Goal: Task Accomplishment & Management: Use online tool/utility

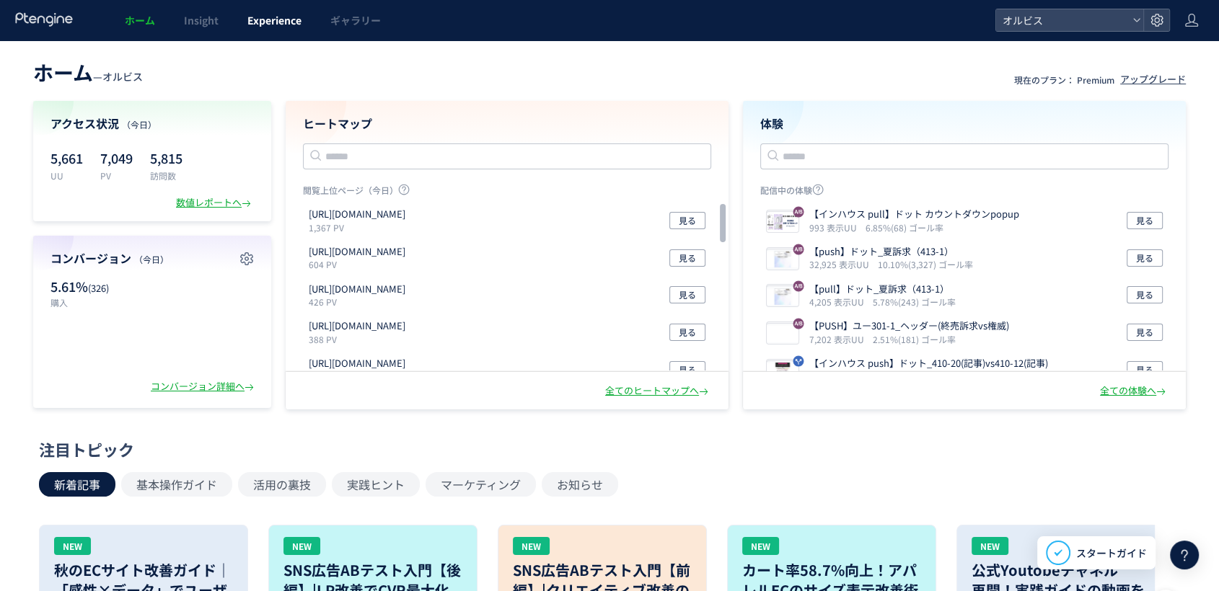
click at [293, 33] on link "Experience" at bounding box center [274, 20] width 83 height 40
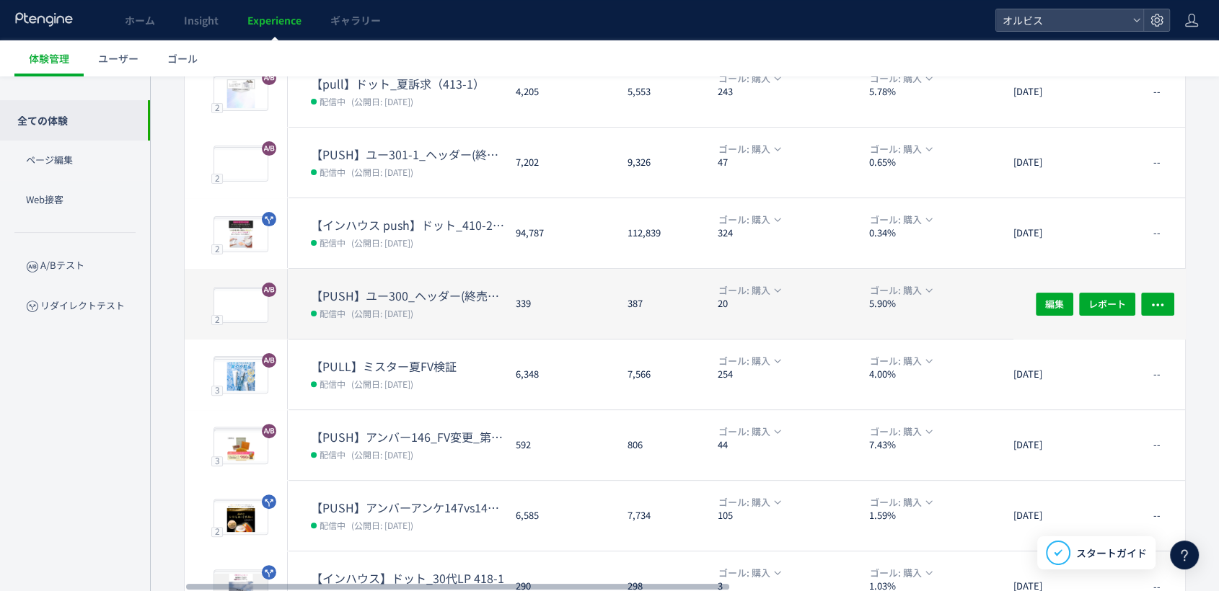
scroll to position [400, 0]
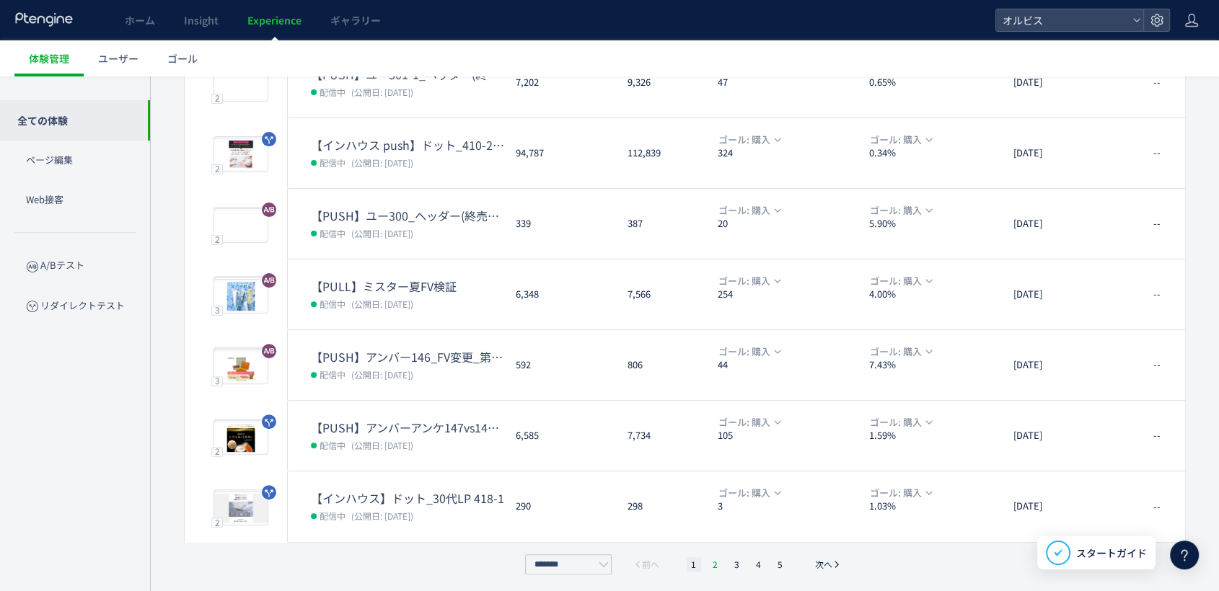
click at [730, 564] on li "2" at bounding box center [737, 564] width 14 height 14
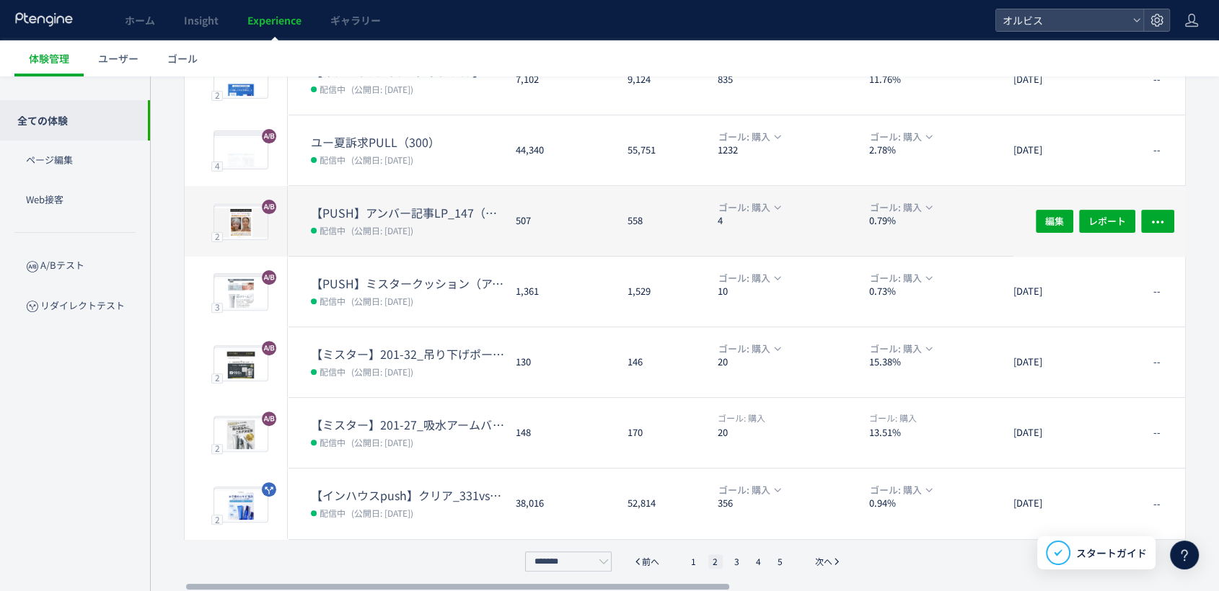
scroll to position [404, 0]
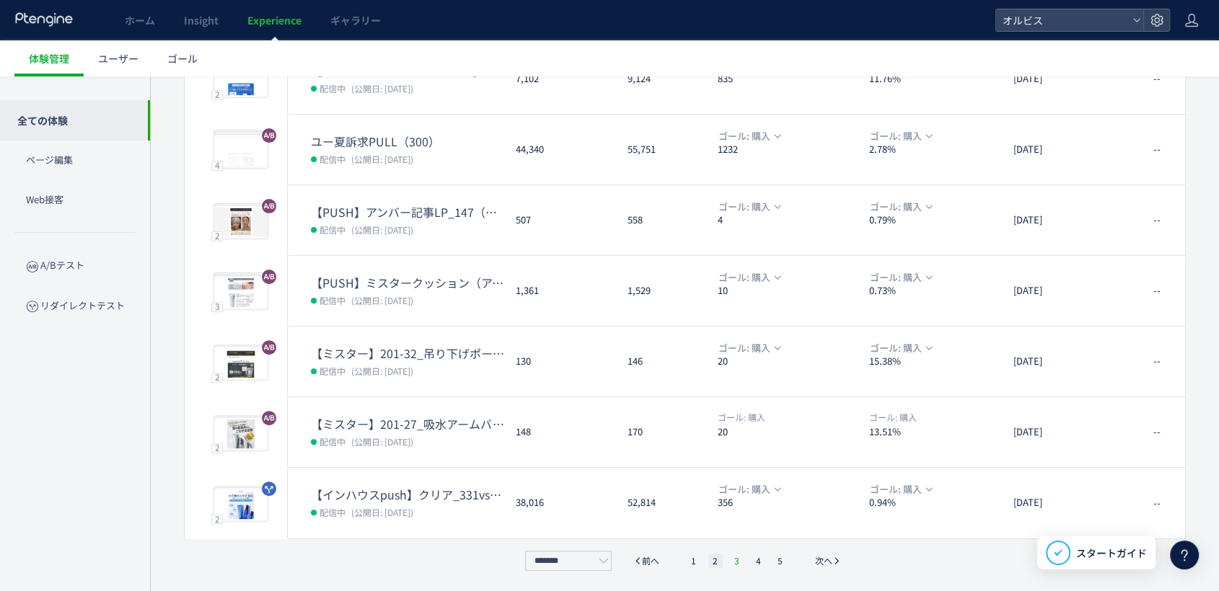
click at [751, 561] on li "3" at bounding box center [758, 561] width 14 height 14
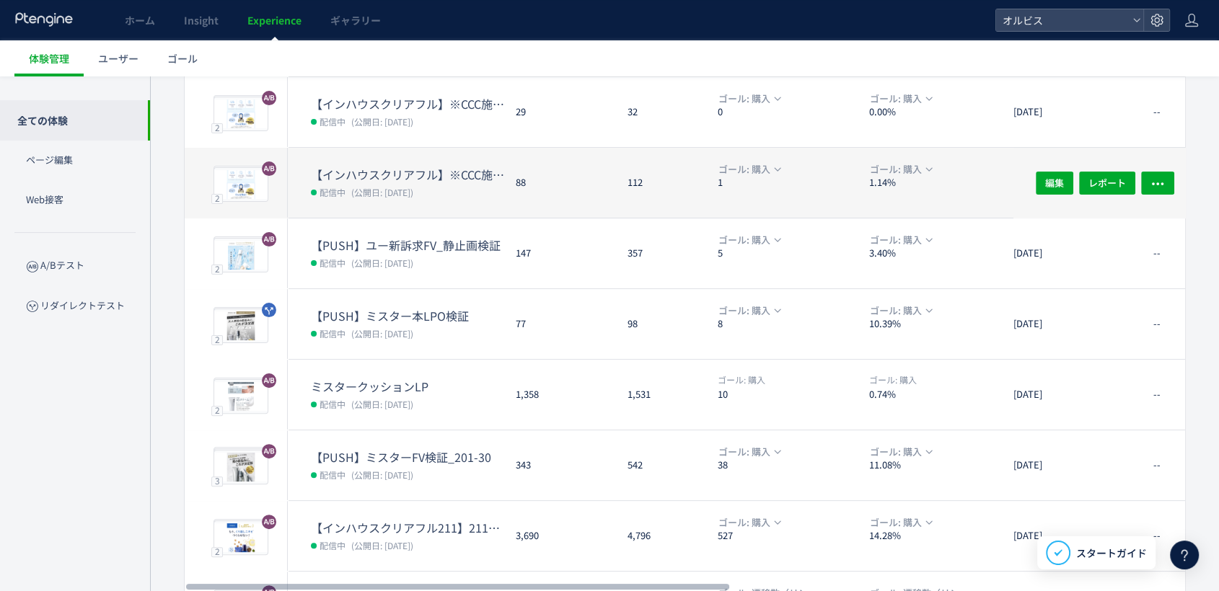
scroll to position [320, 0]
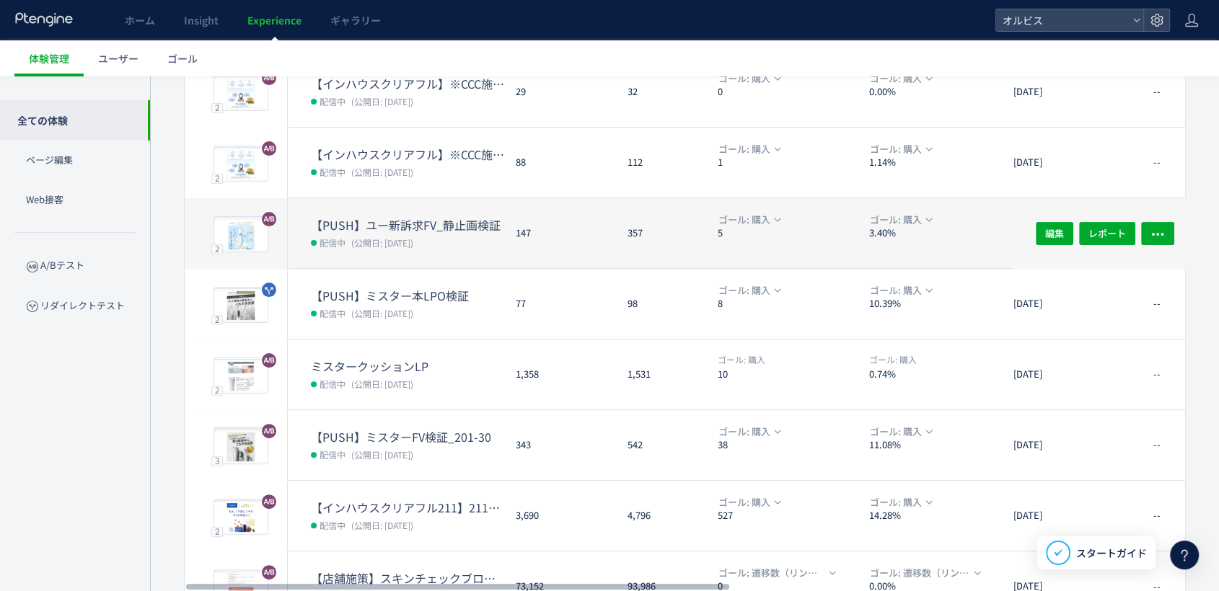
click at [485, 245] on dd "配信中 (公開日: 2025/07/31)" at bounding box center [407, 242] width 193 height 19
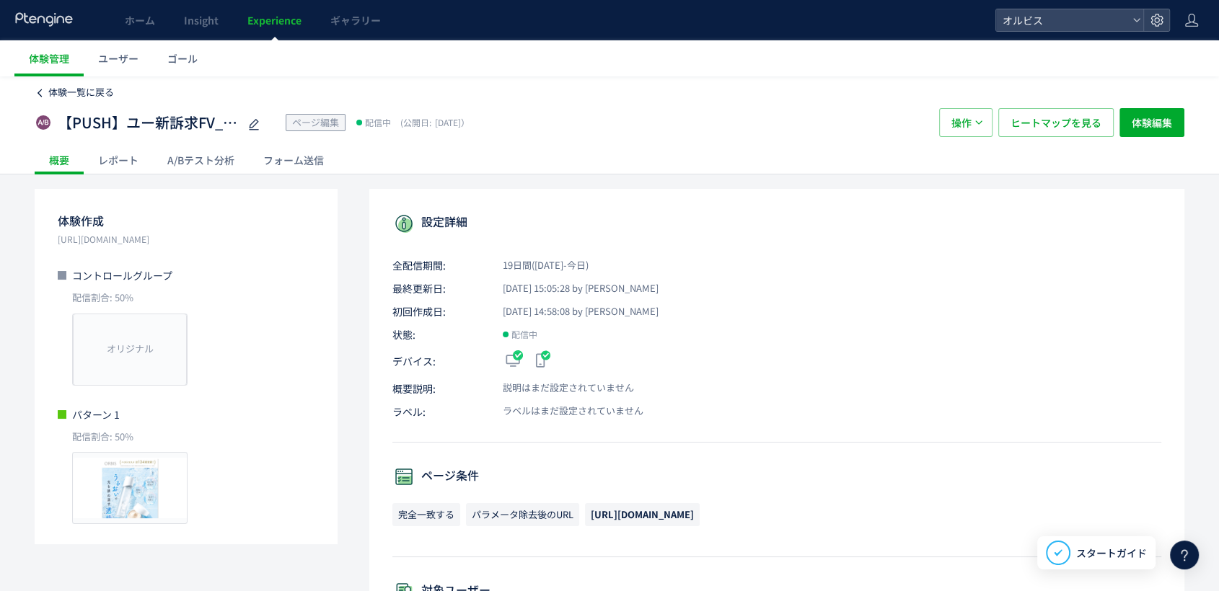
click at [82, 87] on span "体験一覧に戻る" at bounding box center [81, 92] width 66 height 14
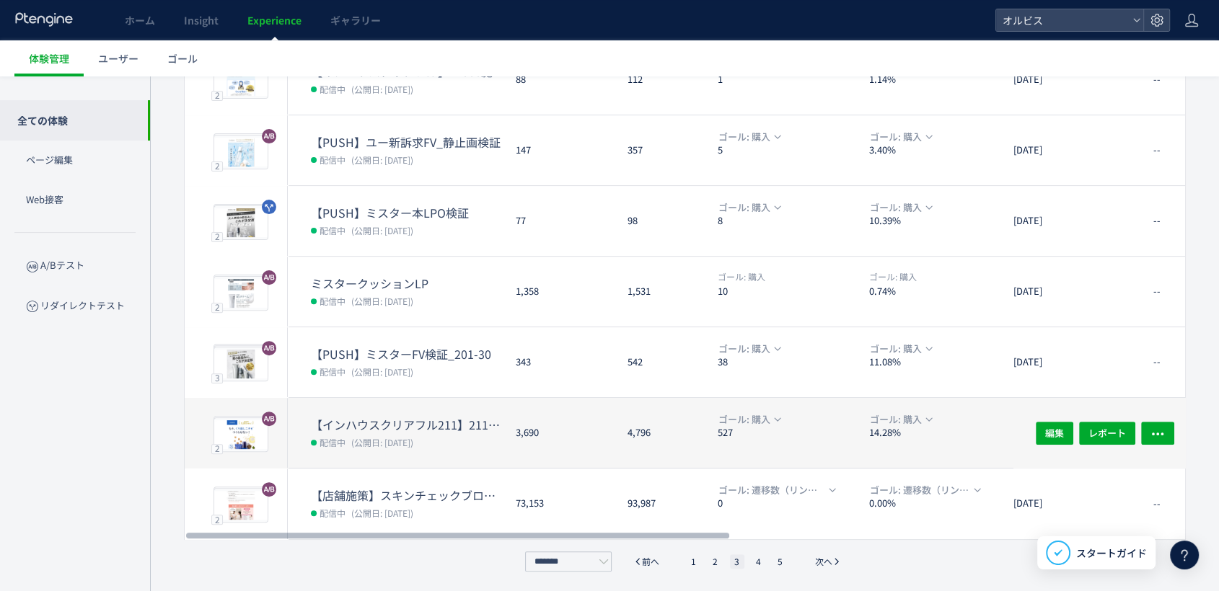
scroll to position [404, 0]
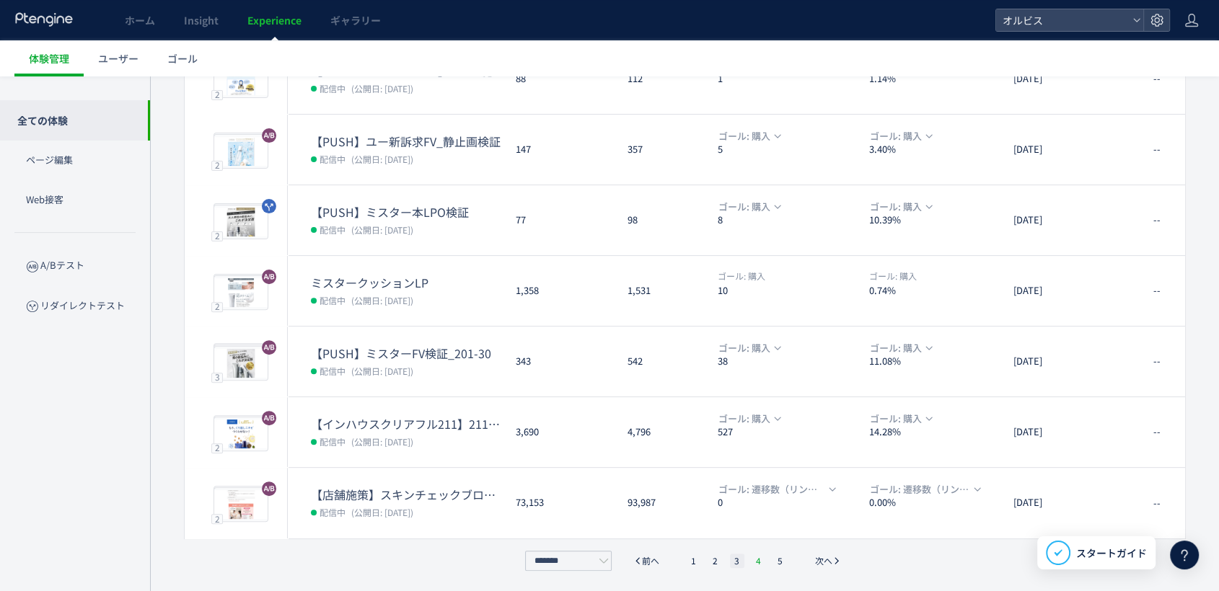
click at [773, 559] on li "4" at bounding box center [780, 561] width 14 height 14
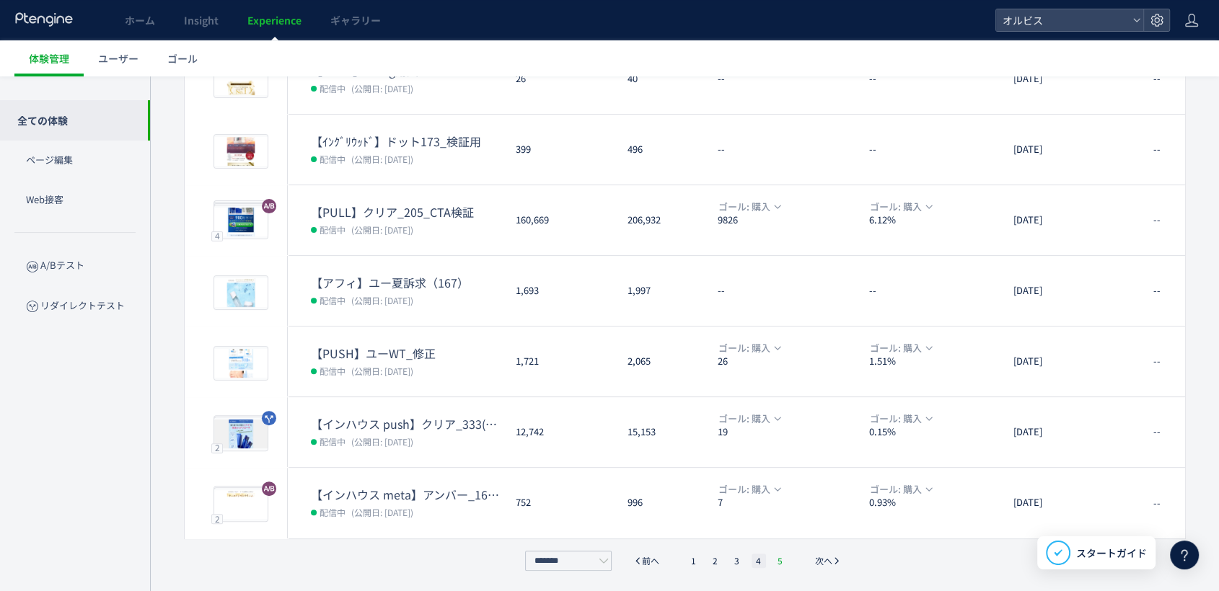
click at [780, 555] on li "5" at bounding box center [780, 561] width 14 height 14
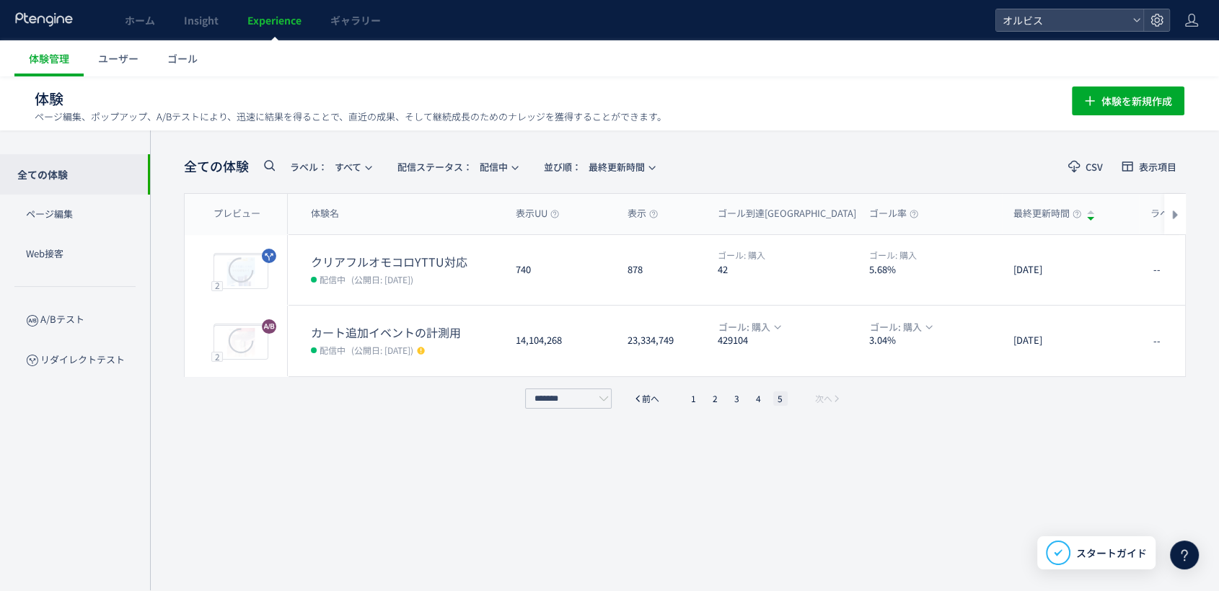
scroll to position [0, 0]
click at [693, 400] on li "1" at bounding box center [694, 399] width 14 height 14
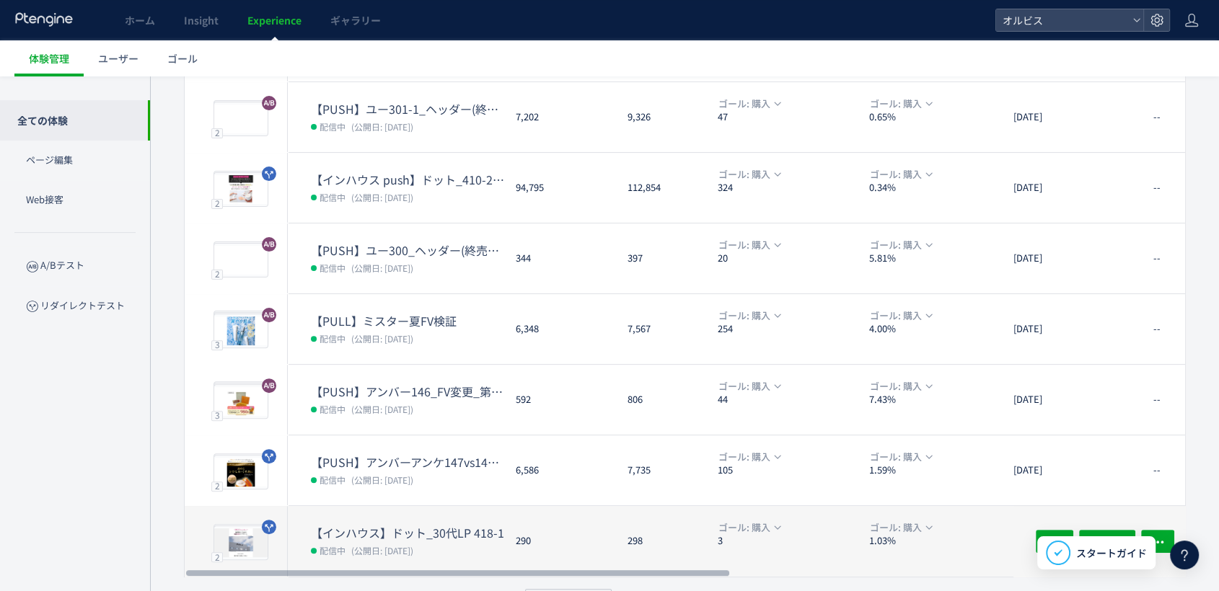
scroll to position [404, 0]
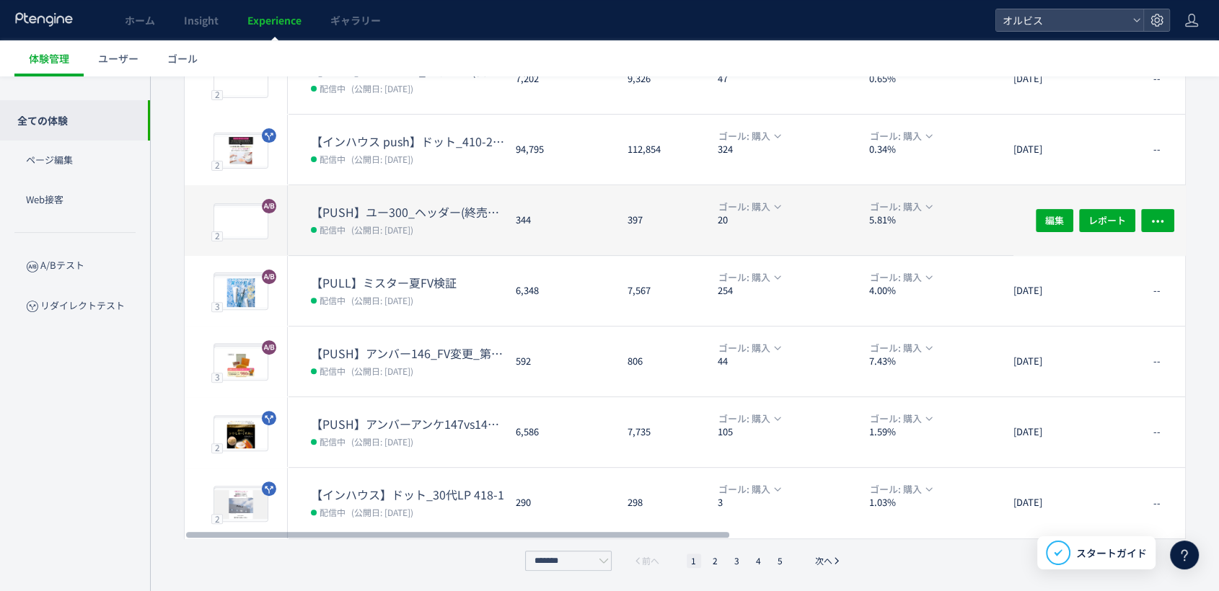
drag, startPoint x: 720, startPoint y: 561, endPoint x: 418, endPoint y: 206, distance: 467.1
click at [418, 206] on div "プレビュー 体験名 表示UU 表示 ゴール到達UU ゴール率 最終更新時間 ラベル 平均滞在時間 平均ページビュー数 直帰率 プレビュー 2 プレビュー 【イ…" at bounding box center [685, 180] width 1002 height 781
click at [416, 206] on dt "【PUSH】ユー300_ヘッダー(終売訴求vs権威)" at bounding box center [407, 212] width 193 height 17
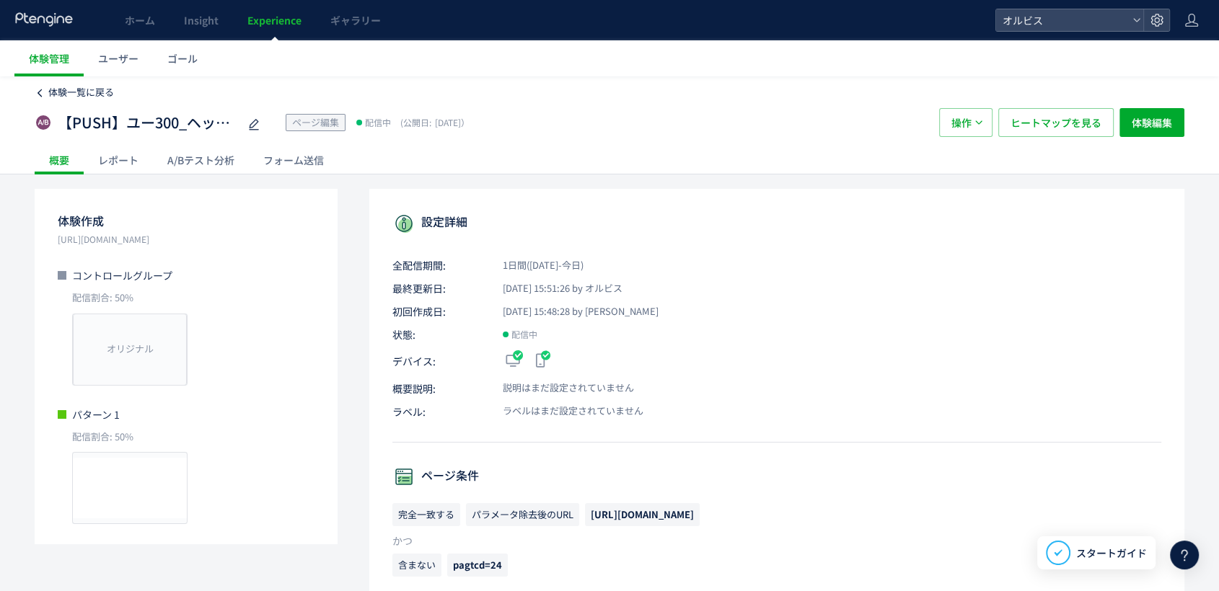
click at [69, 94] on span "体験一覧に戻る" at bounding box center [81, 92] width 66 height 14
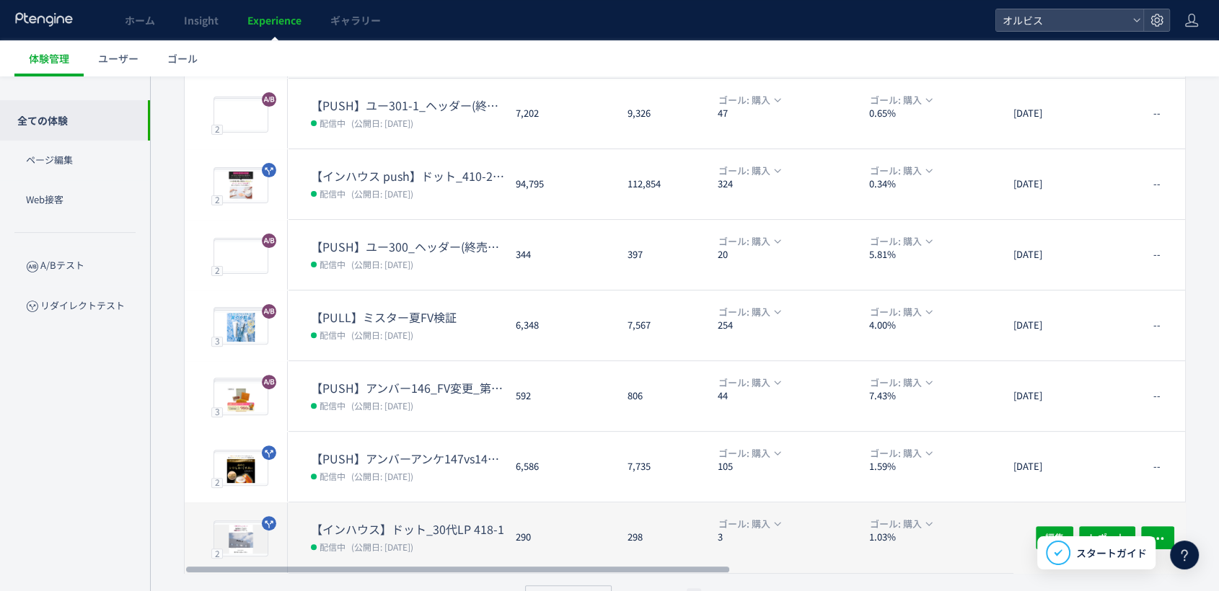
scroll to position [404, 0]
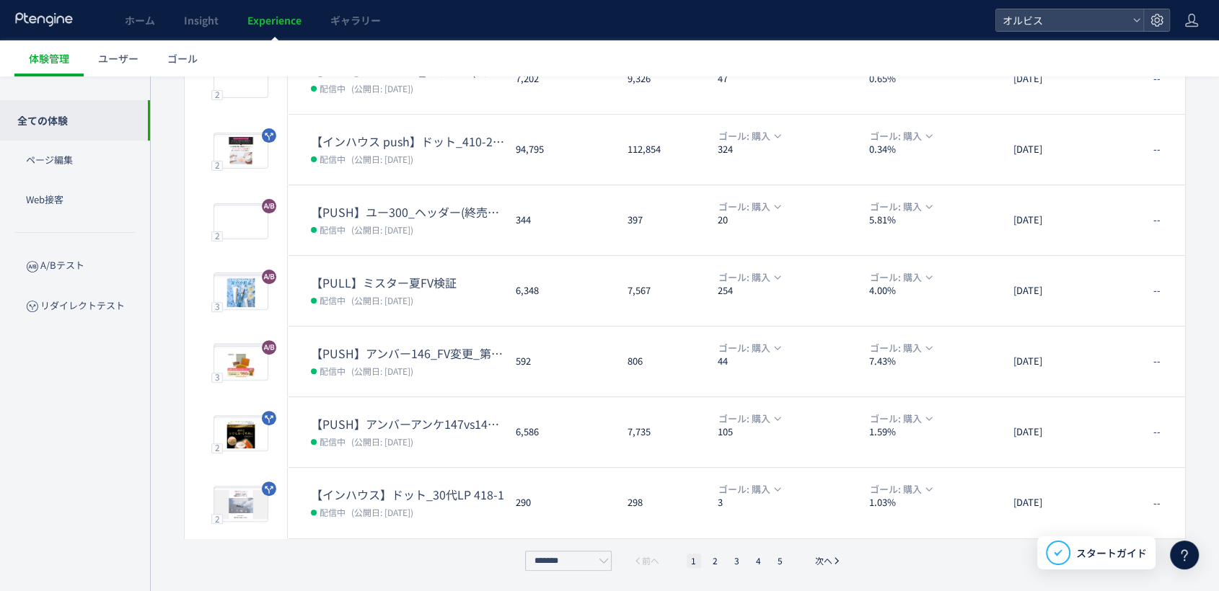
click at [707, 560] on ul "1 2 3 4 5" at bounding box center [737, 561] width 108 height 14
click at [730, 561] on li "2" at bounding box center [737, 561] width 14 height 14
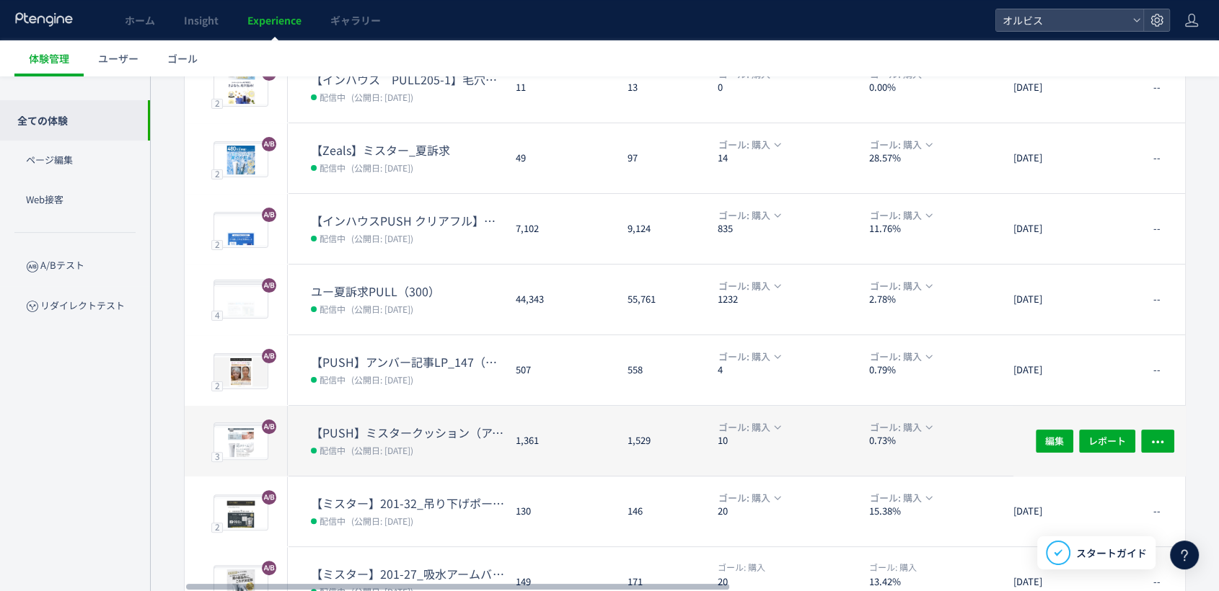
scroll to position [320, 0]
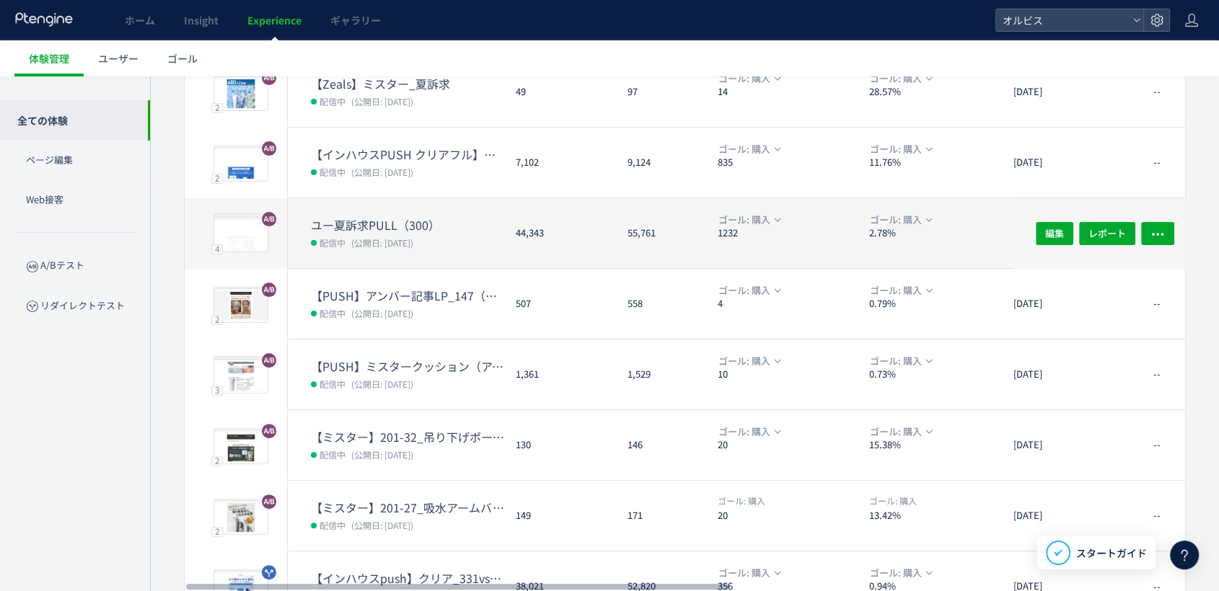
click at [454, 256] on dl "ユー夏訴求PULL（300） 配信中 (公開日: 2025/07/09)" at bounding box center [407, 242] width 193 height 51
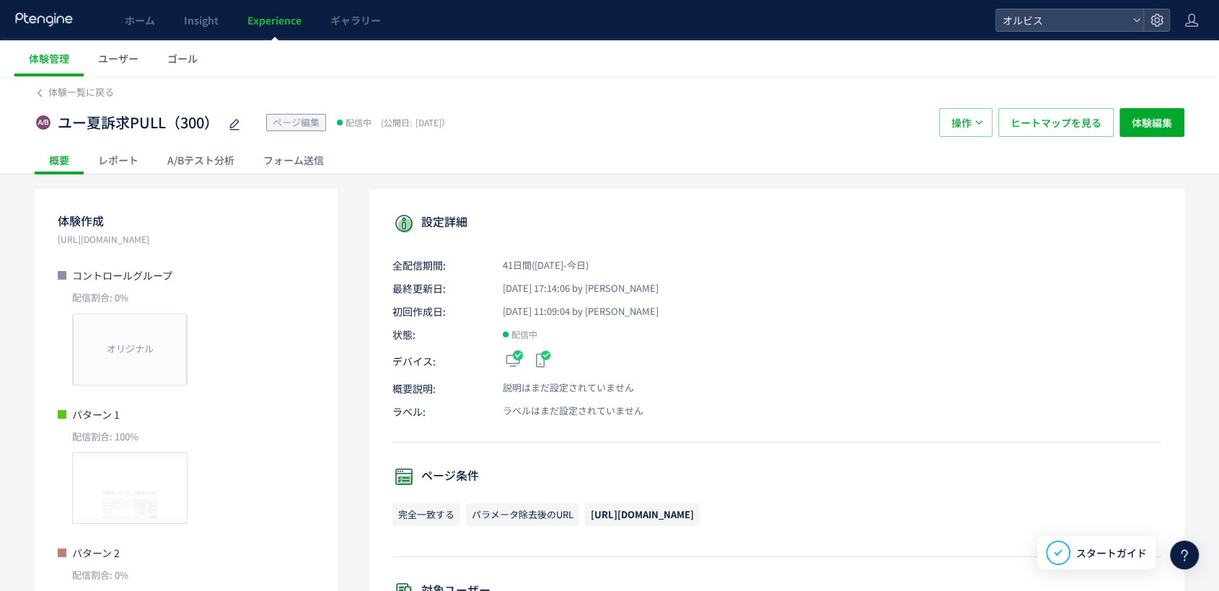
click at [192, 151] on div "A/Bテスト分析" at bounding box center [201, 160] width 96 height 29
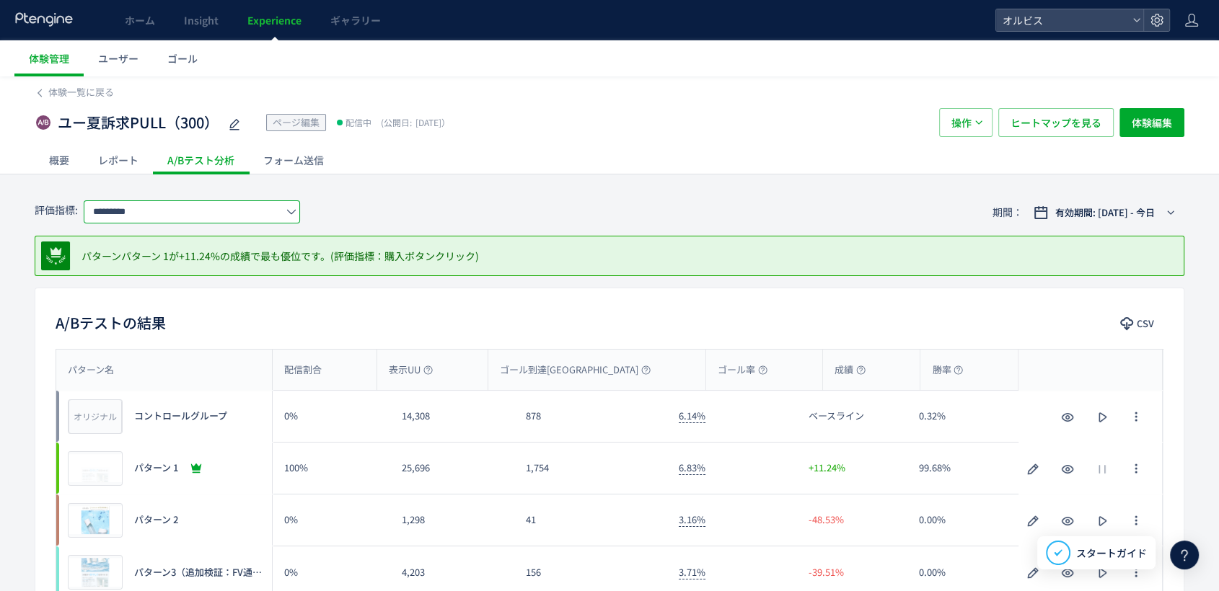
click at [180, 211] on input "*********" at bounding box center [192, 211] width 216 height 23
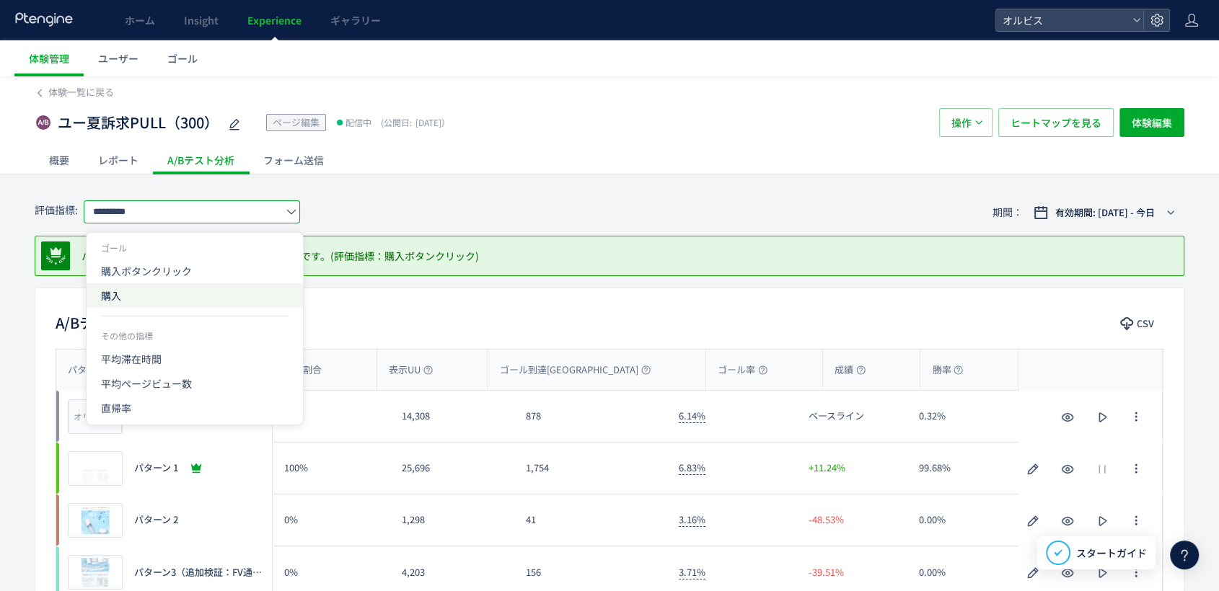
click at [183, 302] on span "購入" at bounding box center [195, 295] width 188 height 25
type input "**"
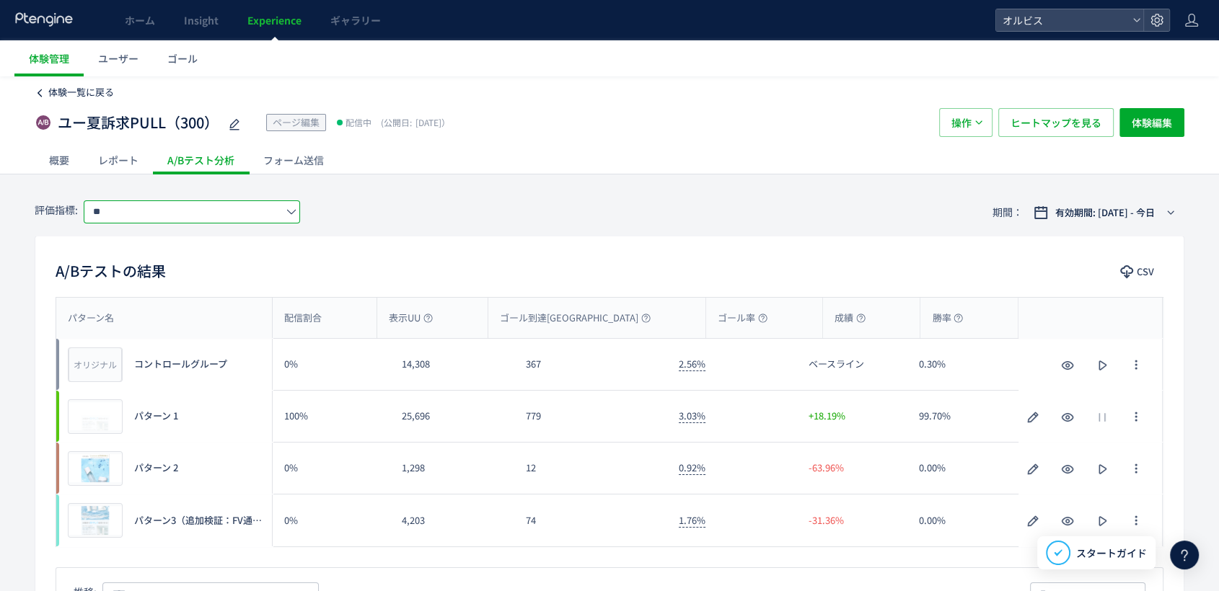
click at [91, 91] on span "体験一覧に戻る" at bounding box center [81, 92] width 66 height 14
